Goal: Transaction & Acquisition: Book appointment/travel/reservation

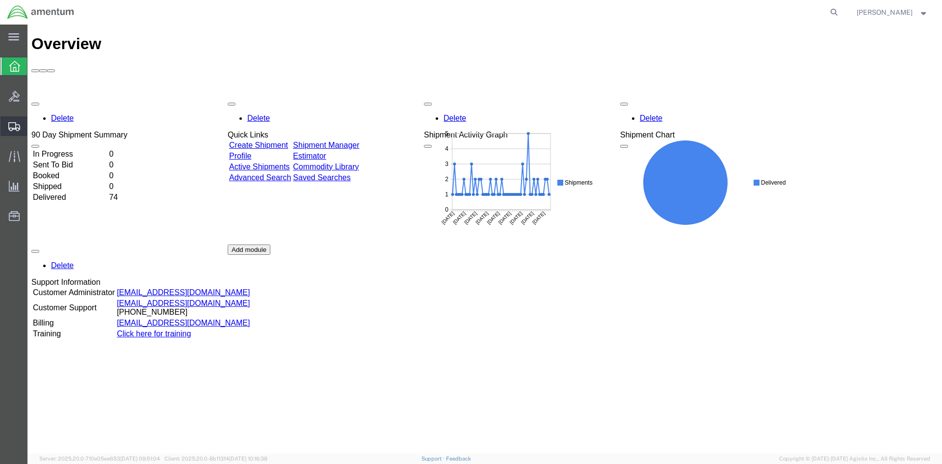
click at [0, 0] on span "Shipment Manager" at bounding box center [0, 0] width 0 height 0
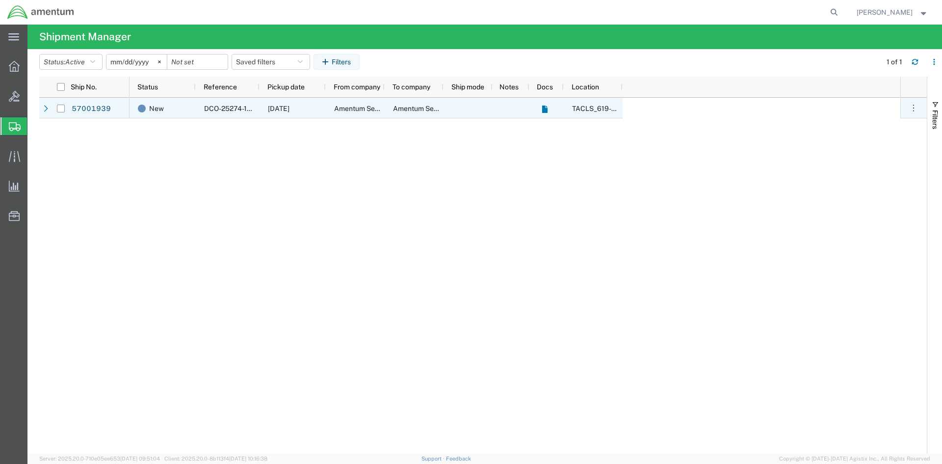
click at [578, 110] on span "TACLS_619-[GEOGRAPHIC_DATA], [GEOGRAPHIC_DATA]" at bounding box center [663, 109] width 183 height 8
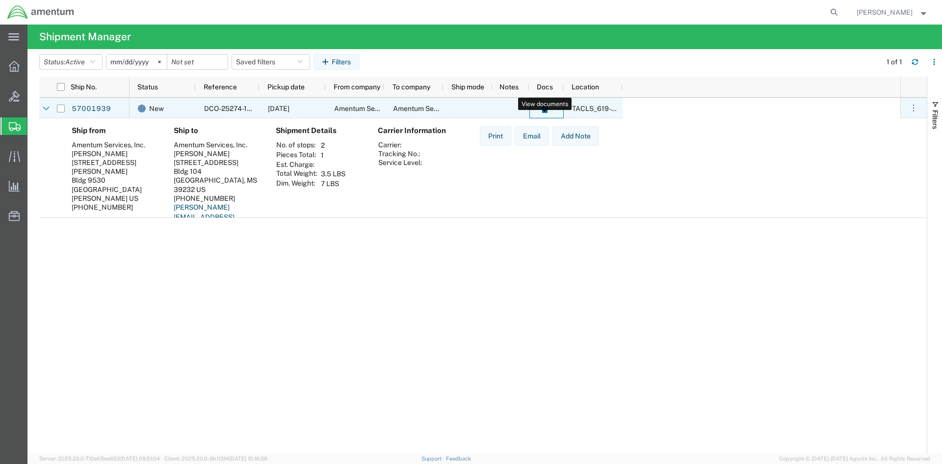
click at [547, 109] on span at bounding box center [545, 108] width 10 height 21
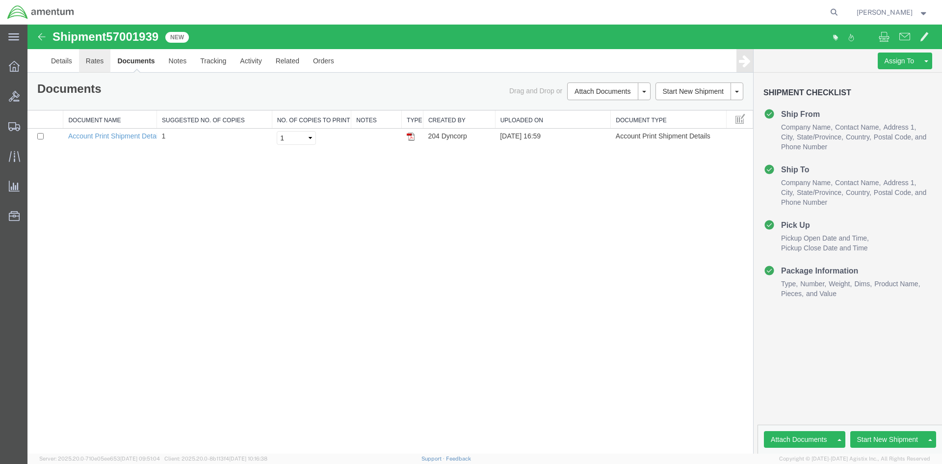
click at [96, 65] on link "Rates" at bounding box center [95, 61] width 32 height 24
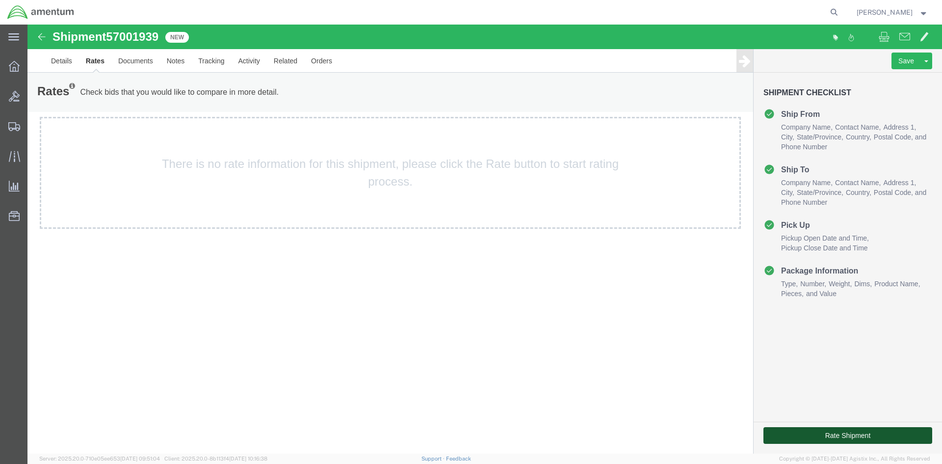
click at [842, 434] on button "Rate Shipment" at bounding box center [848, 435] width 169 height 17
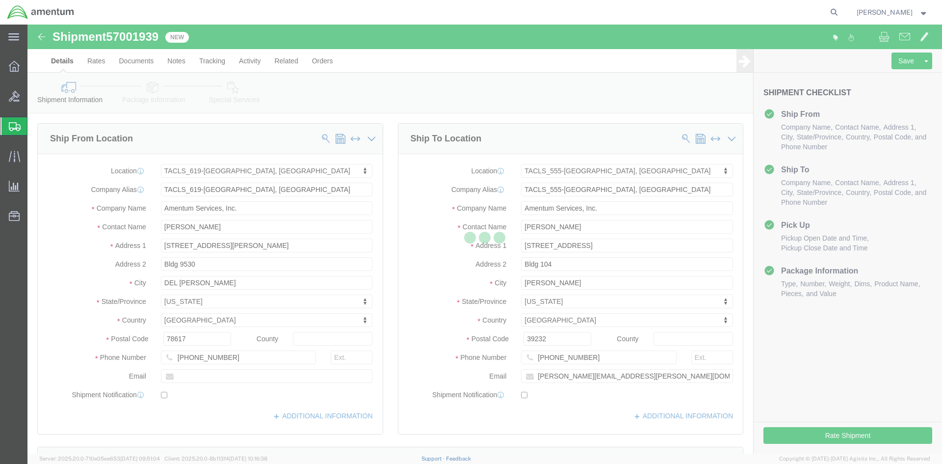
select select "42713"
select select "42696"
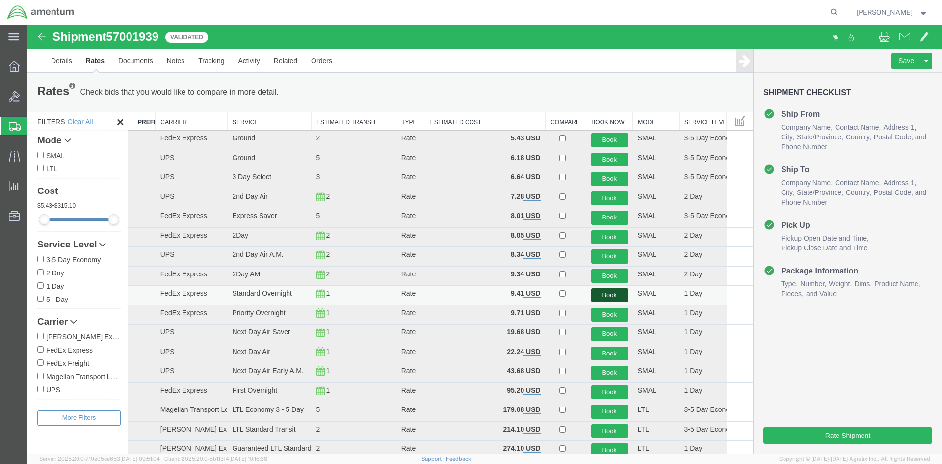
click at [608, 298] on button "Book" at bounding box center [609, 295] width 37 height 14
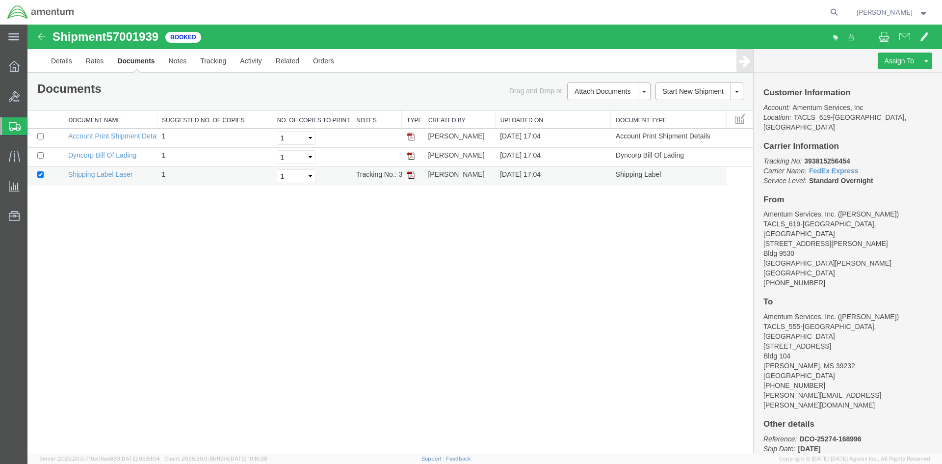
click at [409, 172] on img at bounding box center [411, 175] width 8 height 8
